Goal: Navigation & Orientation: Go to known website

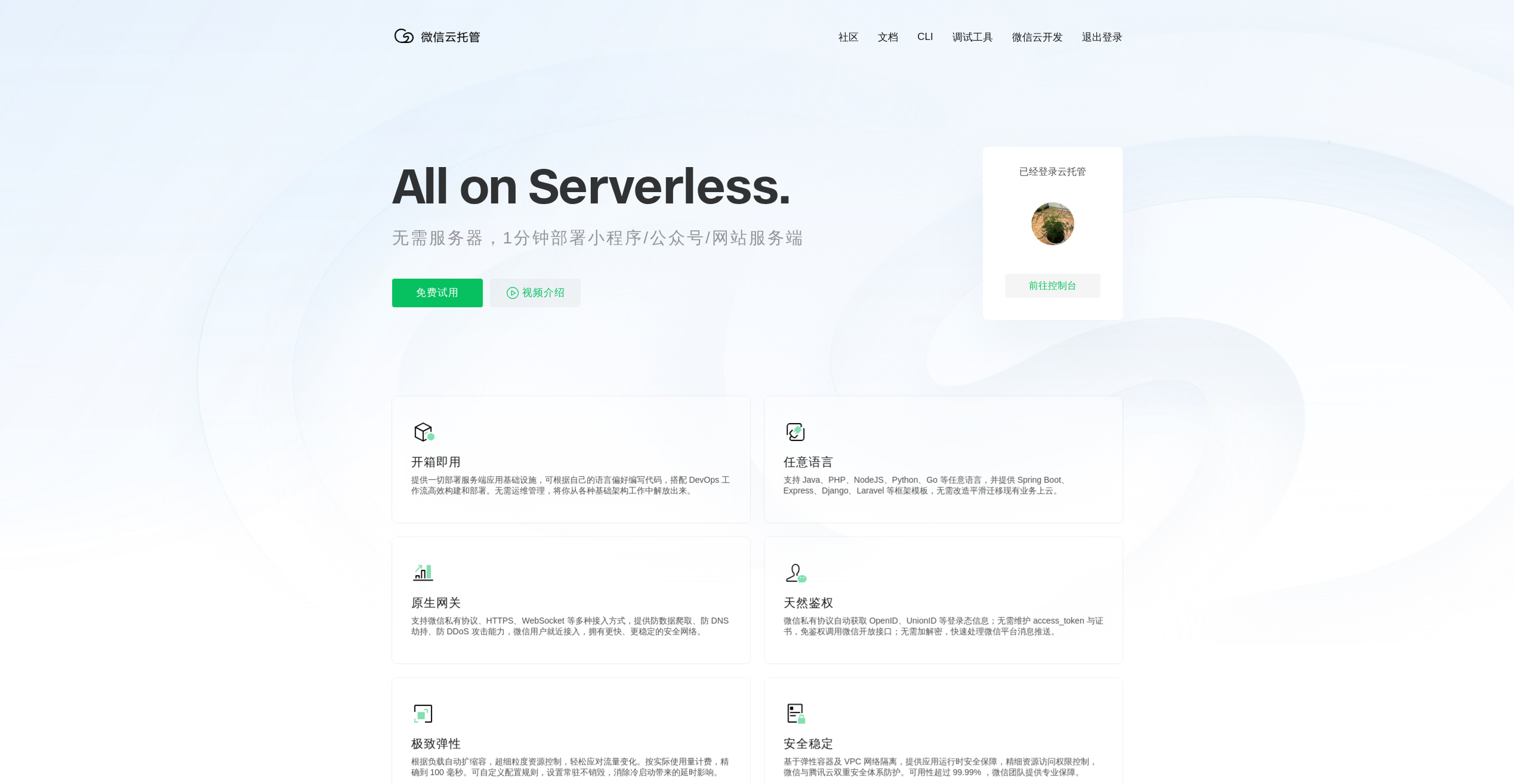
scroll to position [0, 2122]
click at [1053, 290] on div "前往控制台" at bounding box center [1052, 285] width 95 height 24
click at [1052, 284] on div "前往控制台" at bounding box center [1052, 285] width 95 height 24
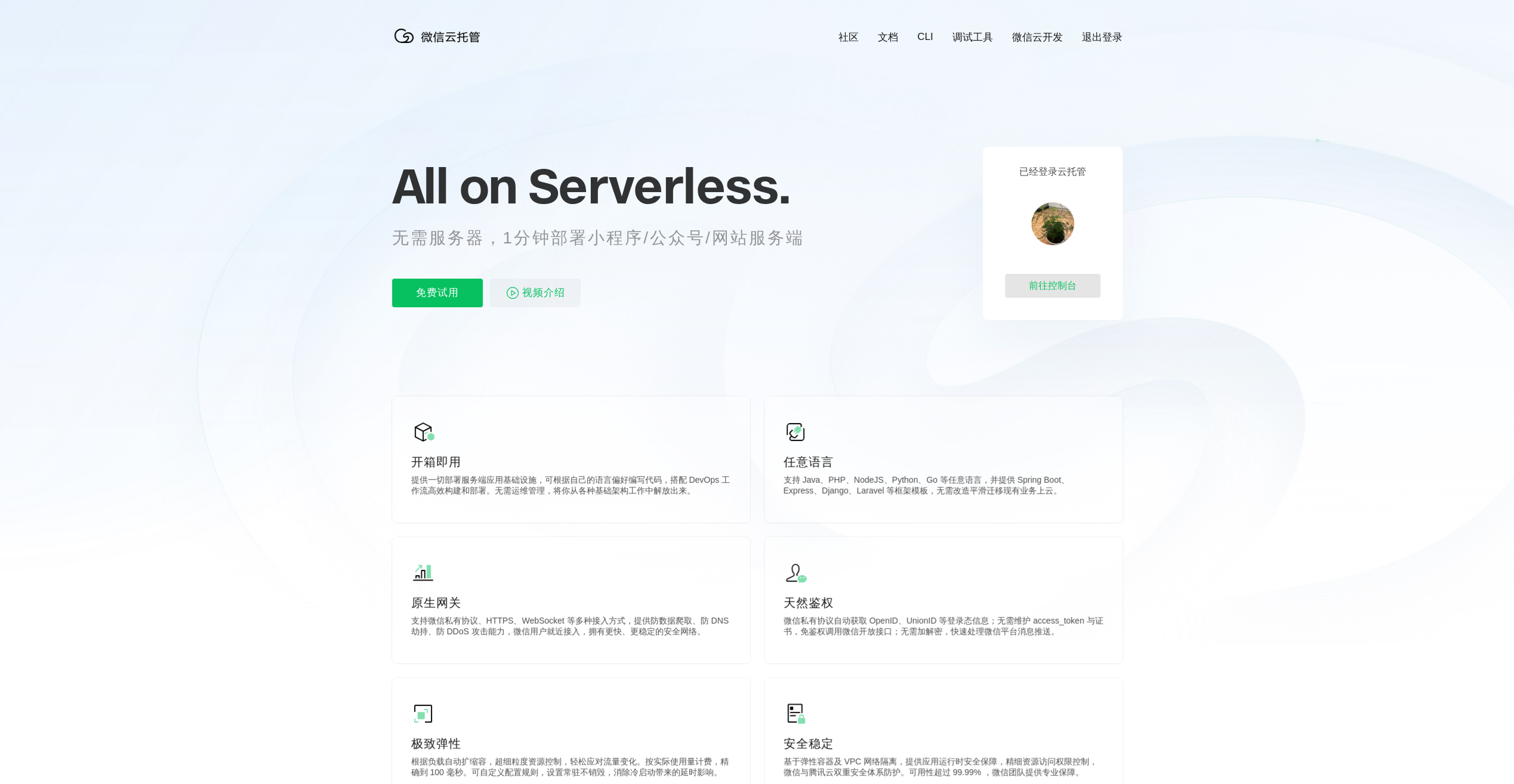
click at [1047, 286] on div "前往控制台" at bounding box center [1052, 285] width 95 height 24
